Goal: Entertainment & Leisure: Consume media (video, audio)

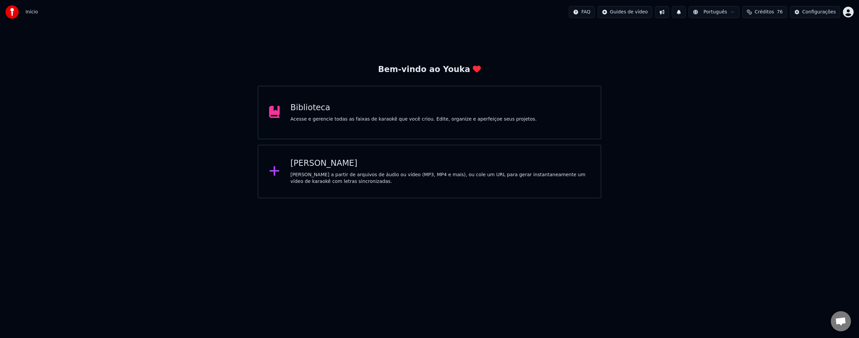
click at [409, 162] on div "[PERSON_NAME]" at bounding box center [439, 163] width 299 height 11
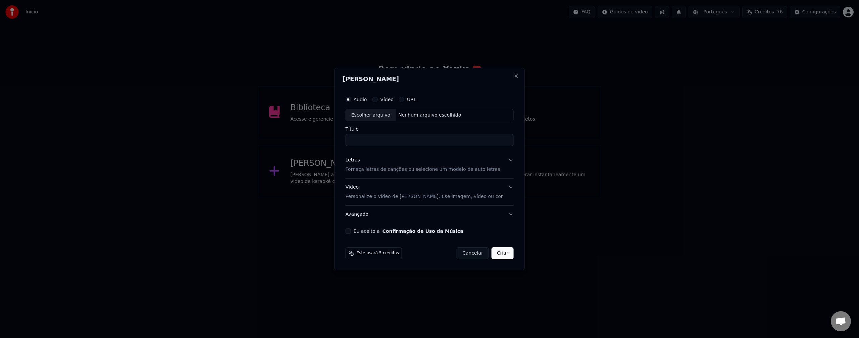
click at [471, 255] on button "Cancelar" at bounding box center [472, 254] width 32 height 12
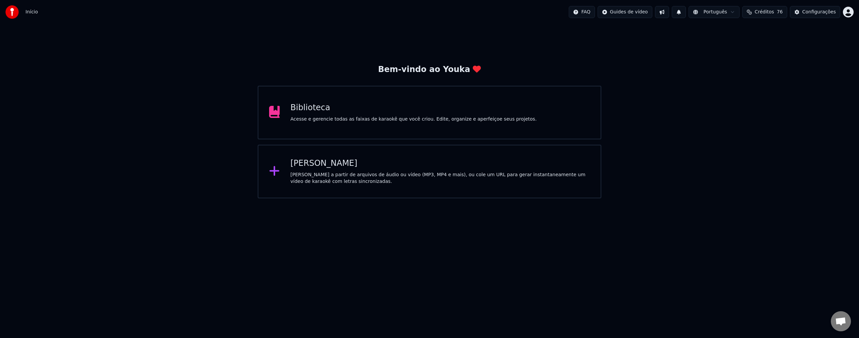
click at [450, 111] on div "Biblioteca" at bounding box center [413, 108] width 246 height 11
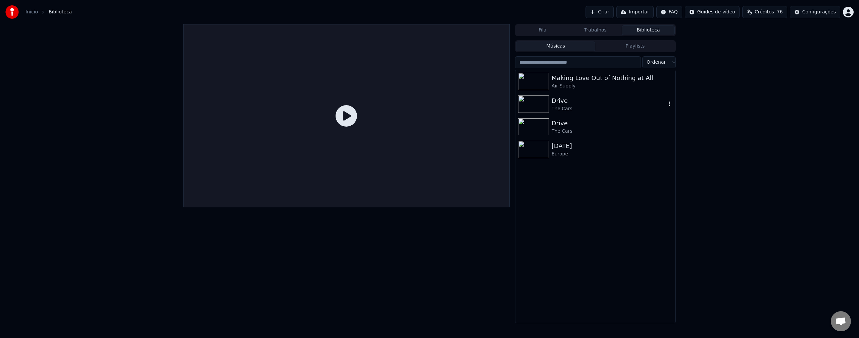
click at [578, 104] on div "Drive" at bounding box center [608, 100] width 114 height 9
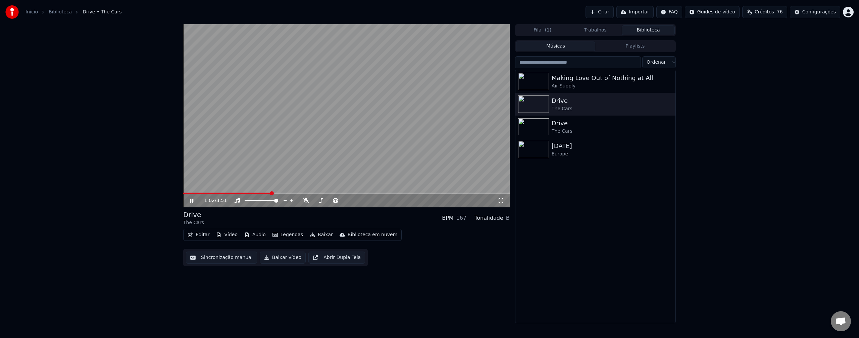
click at [429, 136] on video at bounding box center [346, 115] width 326 height 183
click at [295, 235] on button "Legendas" at bounding box center [288, 234] width 36 height 9
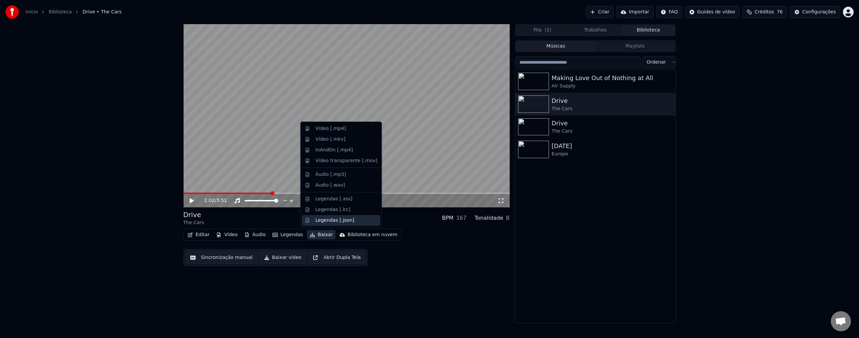
click at [330, 218] on div "Legendas [.json]" at bounding box center [334, 220] width 39 height 7
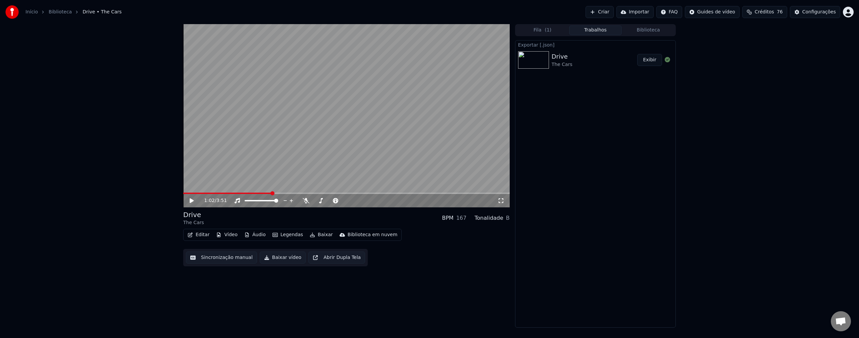
click at [653, 63] on button "Exibir" at bounding box center [649, 60] width 25 height 12
click at [57, 12] on link "Biblioteca" at bounding box center [60, 12] width 23 height 7
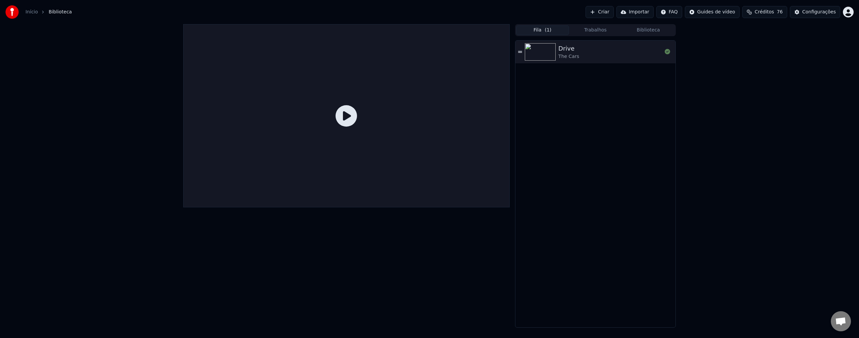
click at [555, 30] on button "Fila ( 1 )" at bounding box center [542, 30] width 53 height 10
click at [29, 9] on link "Início" at bounding box center [31, 12] width 12 height 7
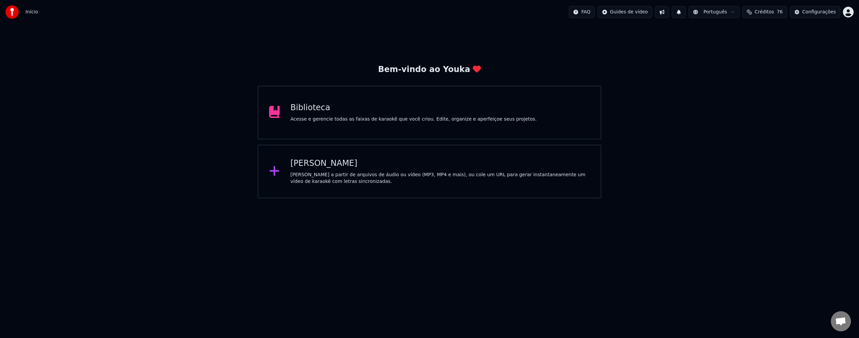
click at [369, 124] on div "Biblioteca Acesse e gerencie todas as faixas de karaokê que você criou. Edite, …" at bounding box center [429, 113] width 343 height 54
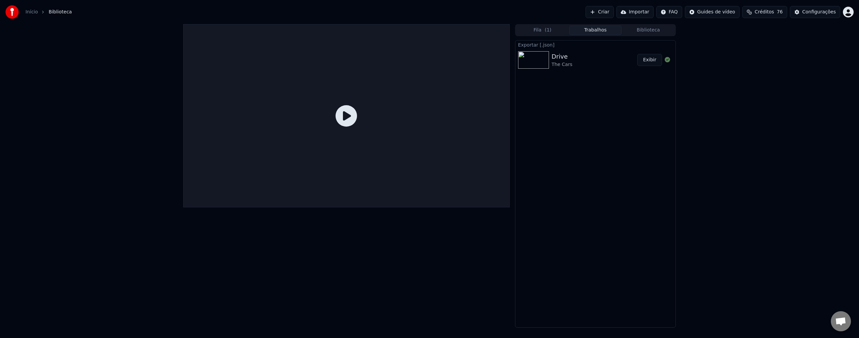
click at [601, 32] on button "Trabalhos" at bounding box center [595, 30] width 53 height 10
click at [648, 27] on button "Biblioteca" at bounding box center [647, 30] width 53 height 10
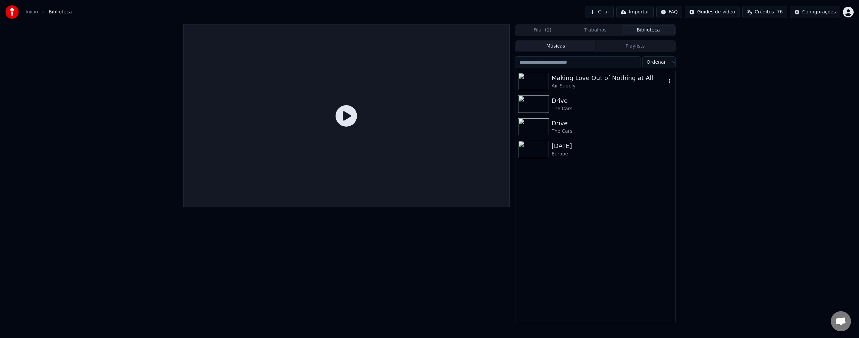
click at [589, 78] on div "Making Love Out of Nothing at All" at bounding box center [608, 77] width 114 height 9
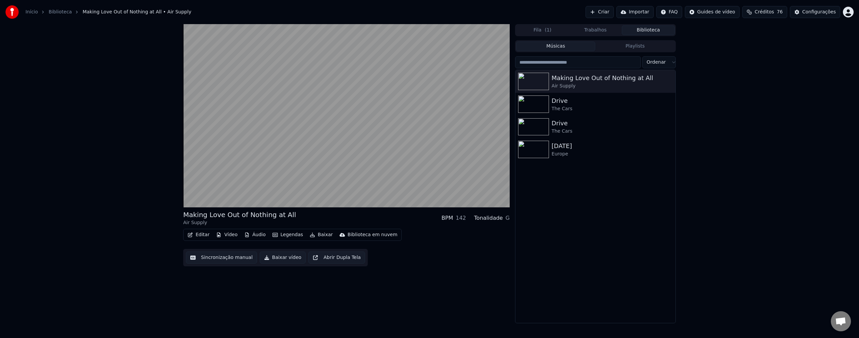
click at [308, 230] on button "Baixar" at bounding box center [321, 234] width 29 height 9
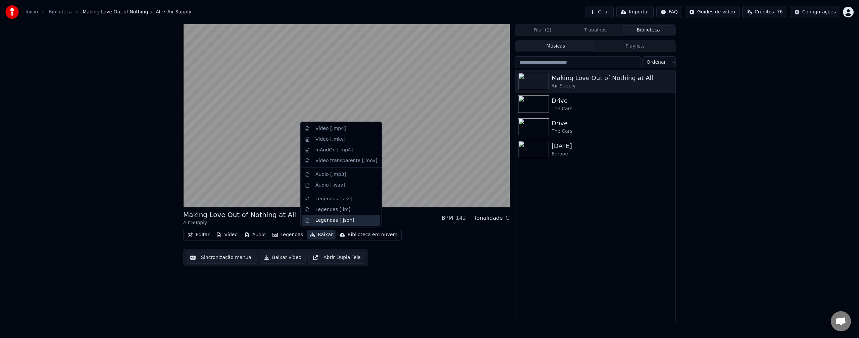
click at [341, 218] on div "Legendas [.json]" at bounding box center [334, 220] width 39 height 7
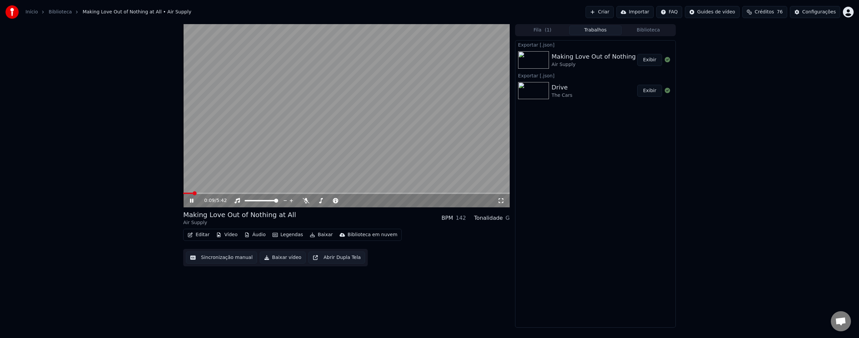
click at [649, 56] on button "Exibir" at bounding box center [649, 60] width 25 height 12
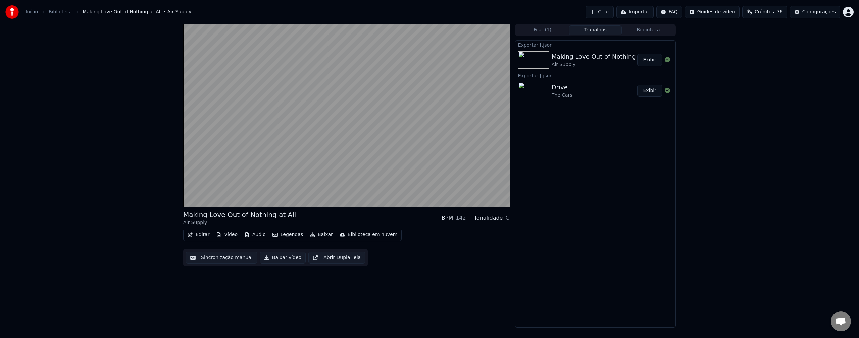
click at [613, 13] on button "Criar" at bounding box center [599, 12] width 28 height 12
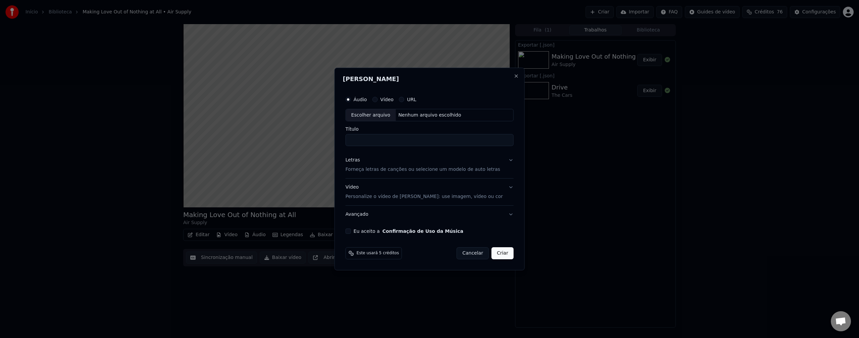
click at [411, 115] on div "Nenhum arquivo escolhido" at bounding box center [429, 115] width 68 height 7
type input "**********"
click at [506, 160] on button "Letras Forneça letras de canções ou selecione um modelo de auto letras" at bounding box center [429, 165] width 168 height 27
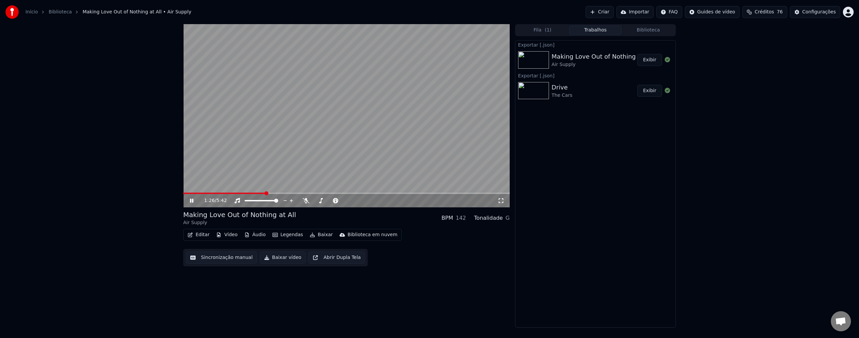
click at [289, 142] on video at bounding box center [346, 115] width 326 height 183
